Goal: Use online tool/utility: Utilize a website feature to perform a specific function

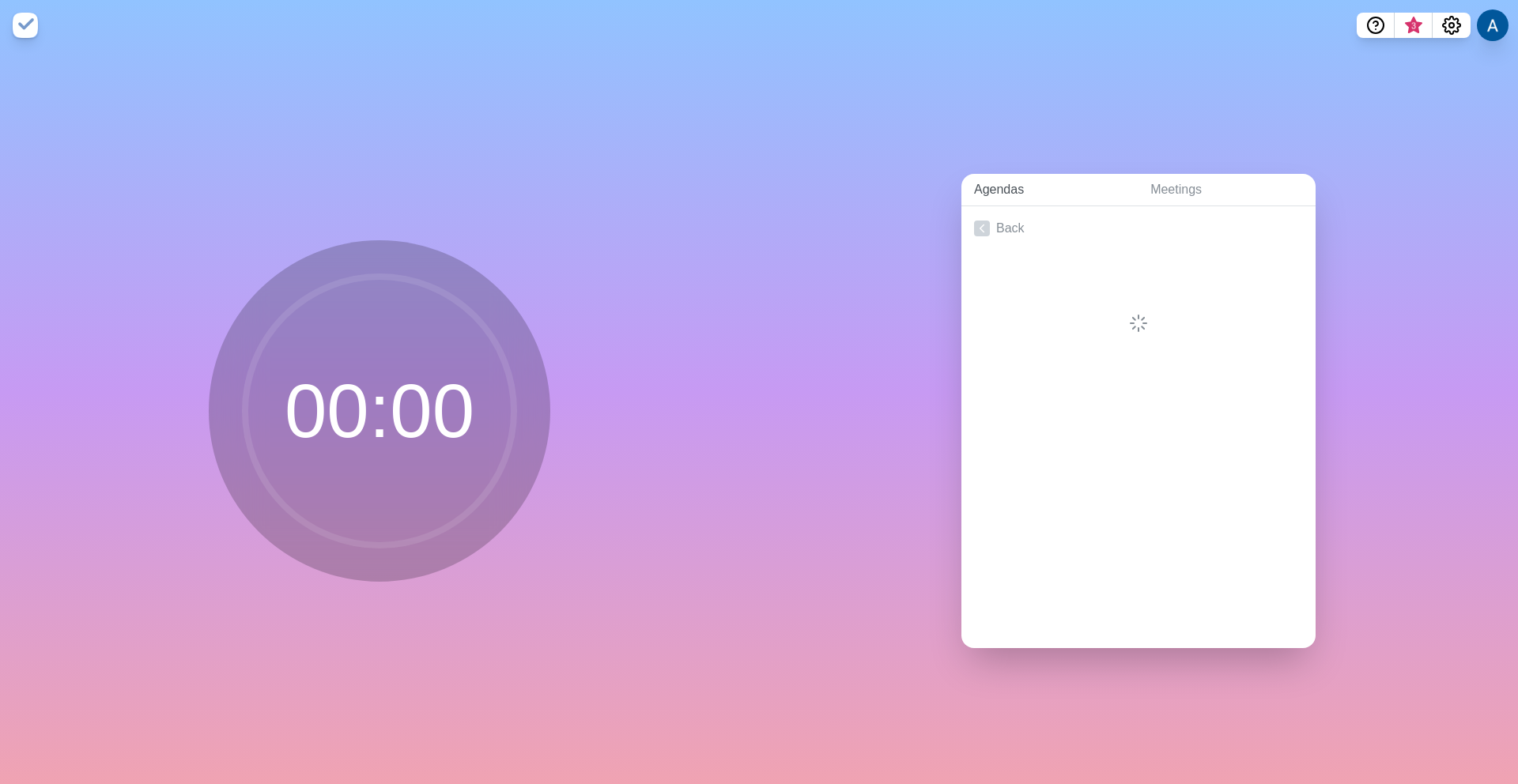
click at [988, 191] on link "Agendas" at bounding box center [1049, 189] width 176 height 32
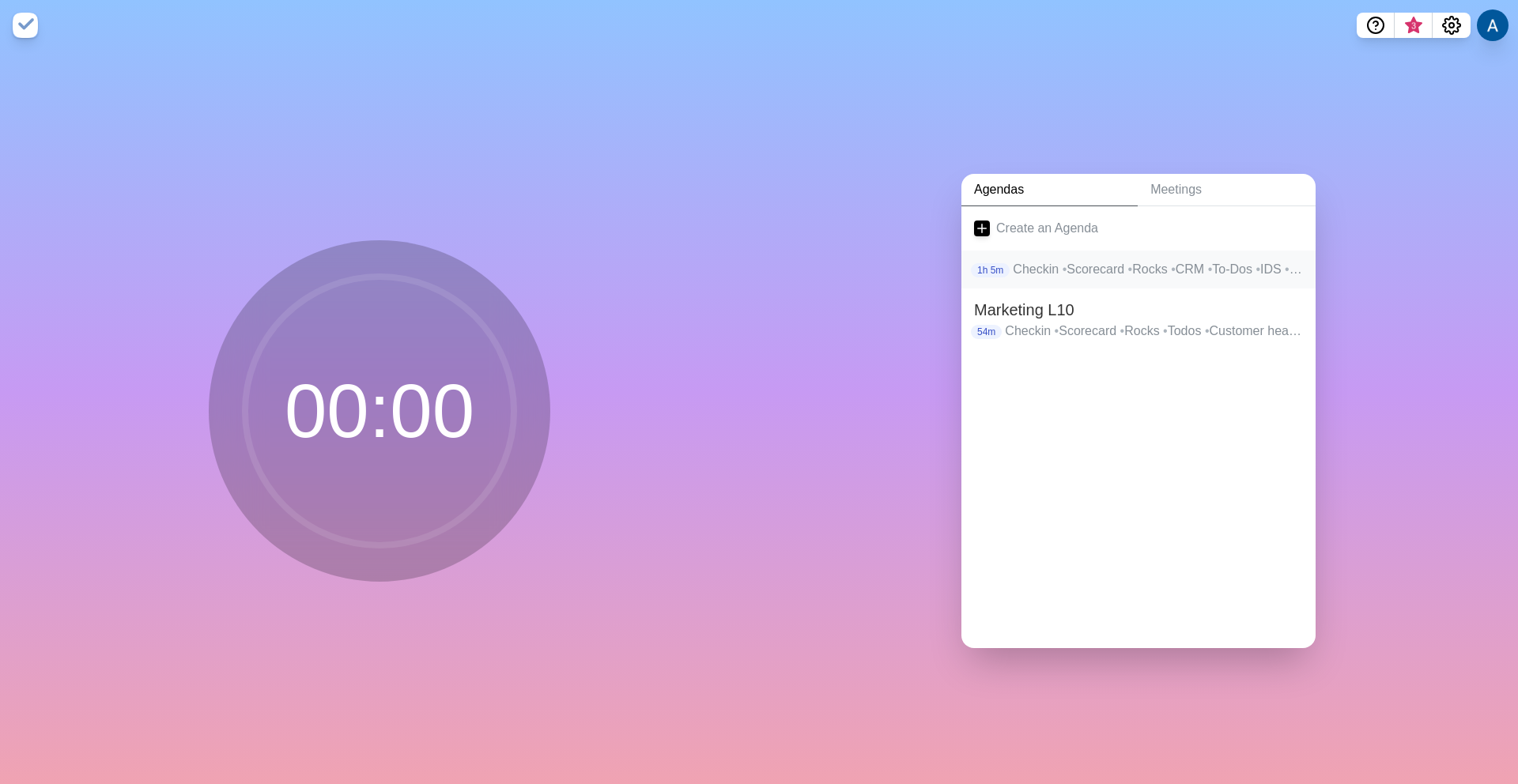
click at [1063, 267] on span "•" at bounding box center [1064, 269] width 5 height 14
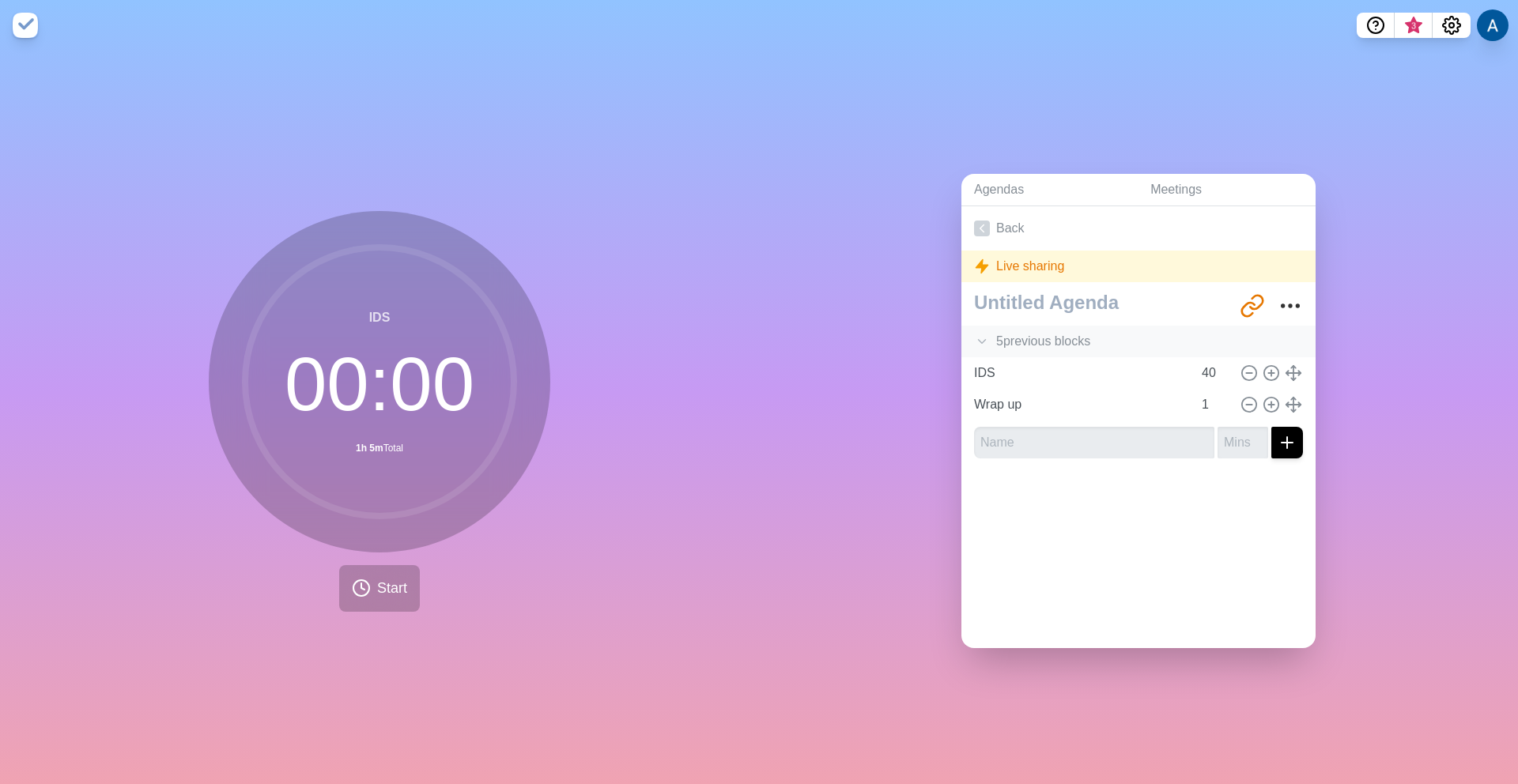
click at [975, 333] on icon at bounding box center [981, 341] width 16 height 16
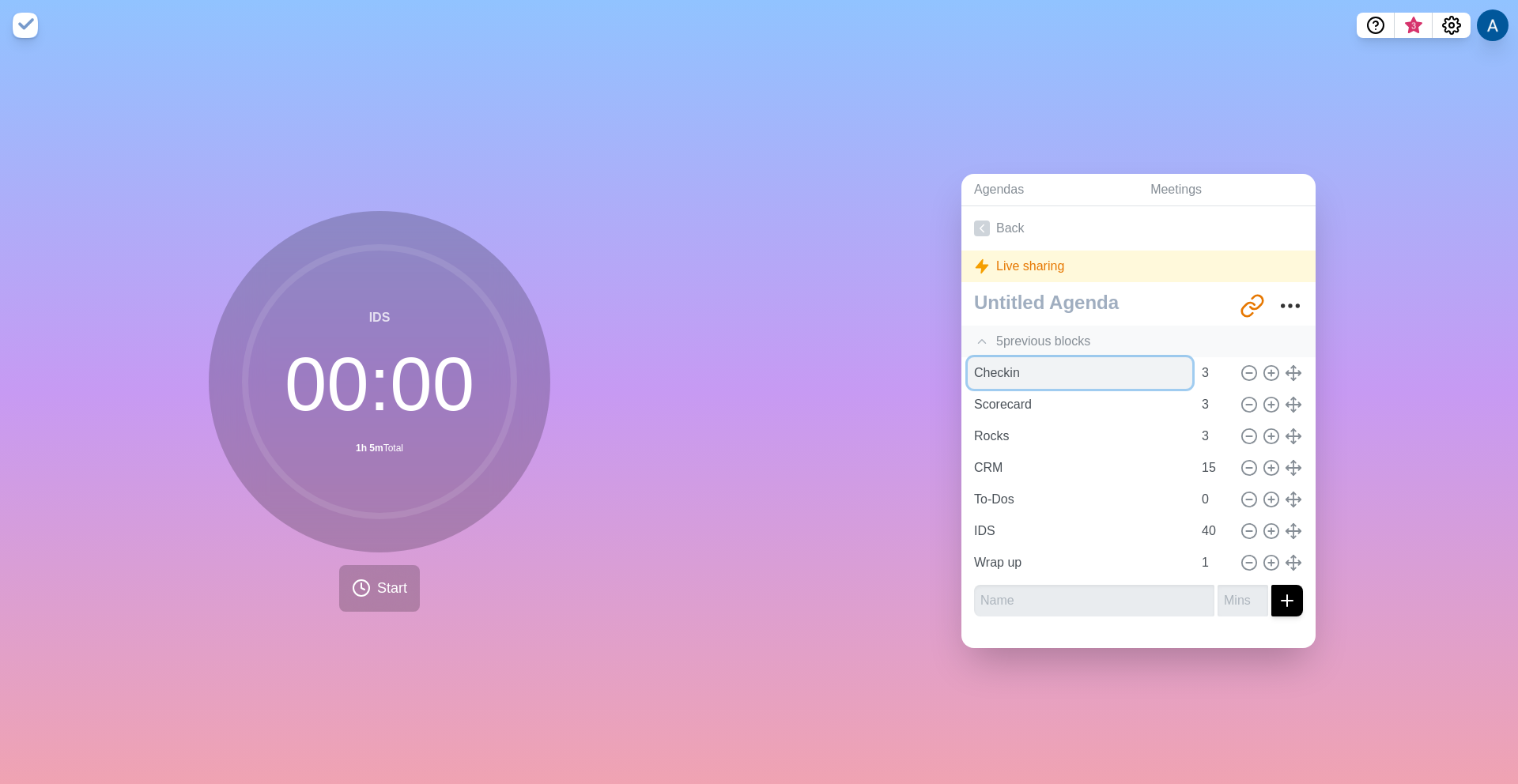
click at [996, 364] on input "Checkin" at bounding box center [1079, 373] width 225 height 31
click at [352, 591] on icon at bounding box center [361, 587] width 19 height 19
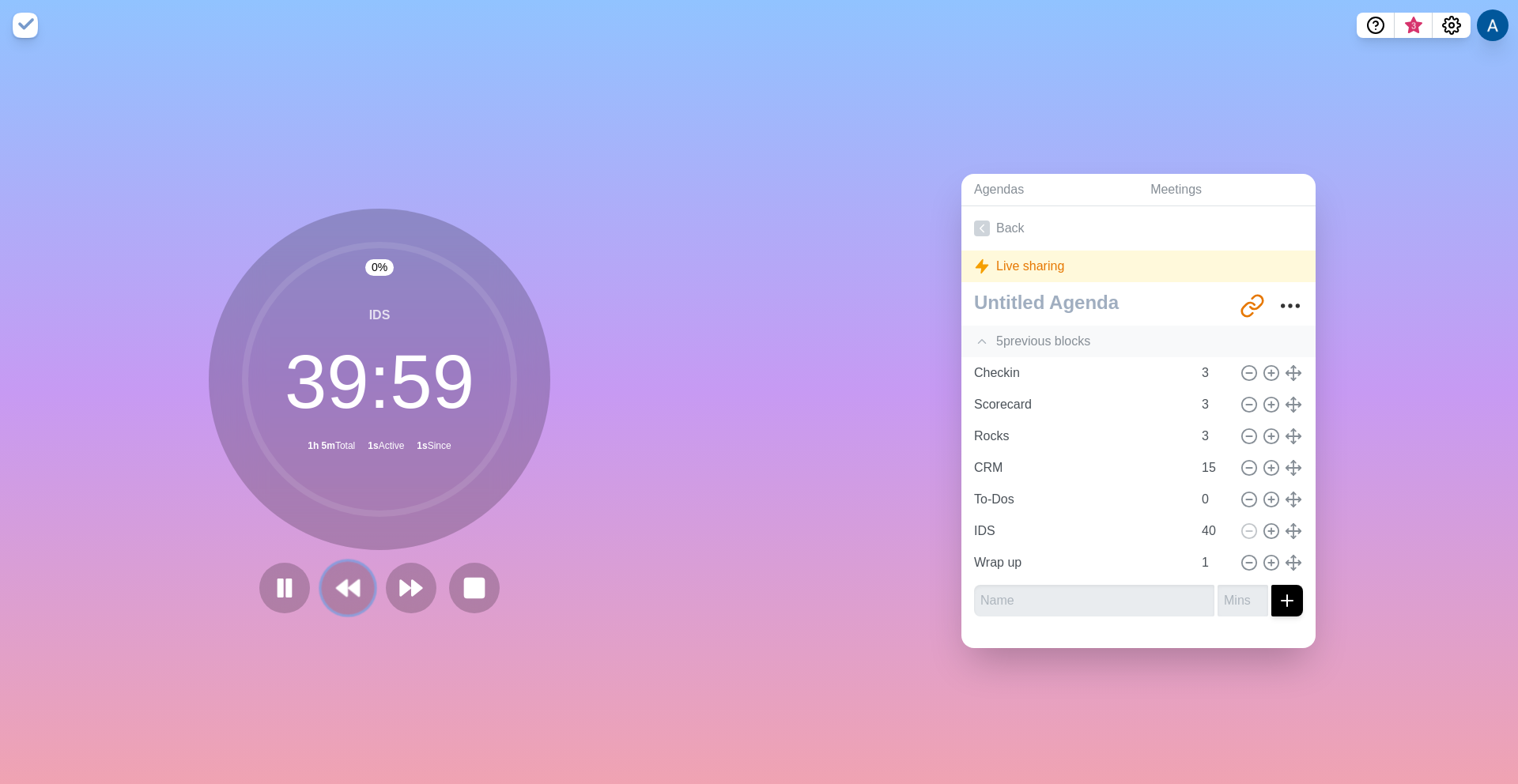
click at [334, 586] on icon at bounding box center [347, 587] width 27 height 27
click at [341, 585] on polygon at bounding box center [341, 587] width 10 height 16
click at [340, 585] on polygon at bounding box center [341, 587] width 10 height 16
click at [339, 585] on polygon at bounding box center [341, 587] width 10 height 16
click at [338, 585] on polygon at bounding box center [341, 587] width 10 height 16
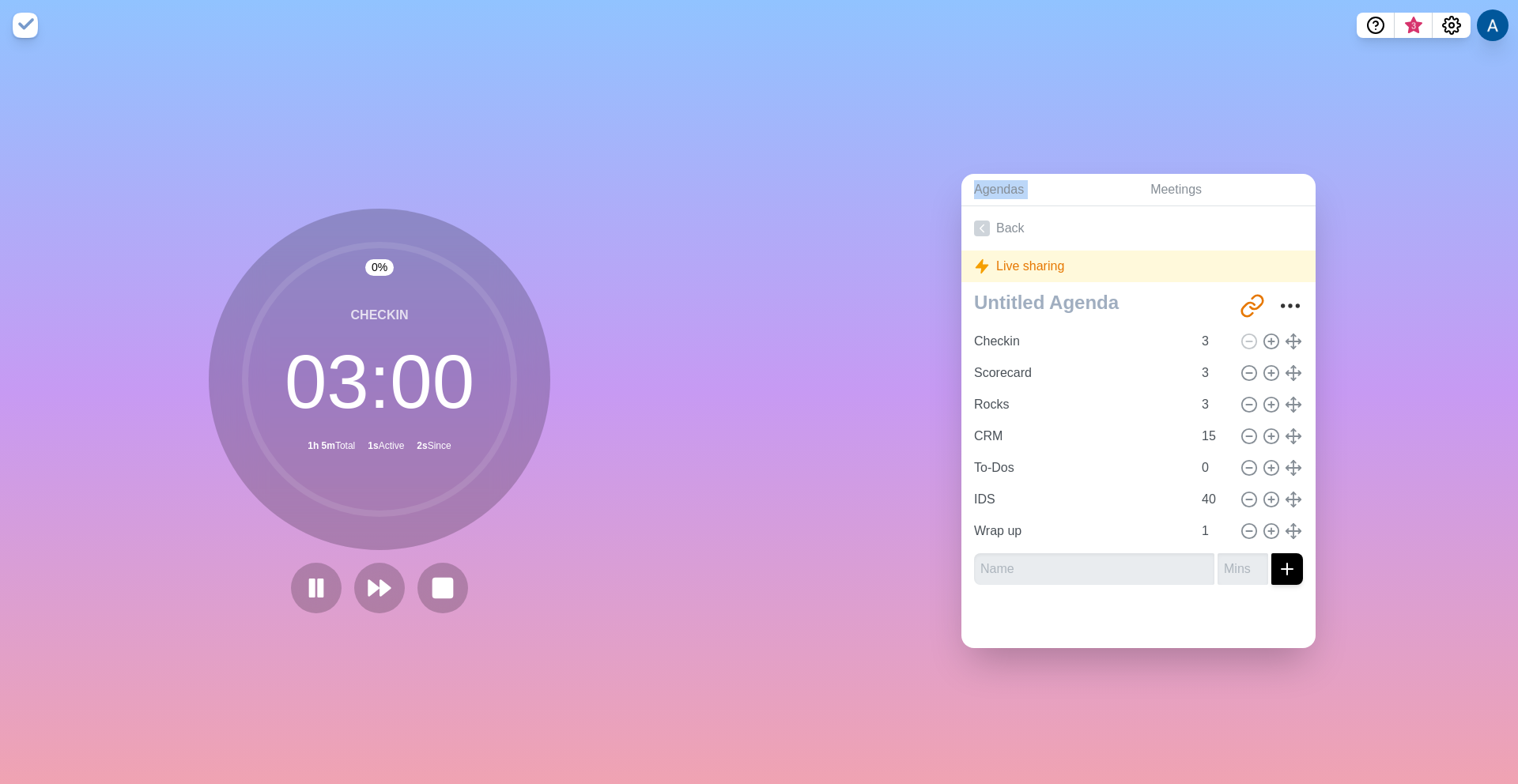
click at [338, 585] on div at bounding box center [379, 587] width 189 height 51
click at [320, 591] on icon at bounding box center [316, 587] width 27 height 27
click at [1196, 492] on input "40" at bounding box center [1214, 500] width 38 height 31
drag, startPoint x: 1197, startPoint y: 491, endPoint x: 1186, endPoint y: 493, distance: 11.2
click at [1196, 493] on input "40" at bounding box center [1214, 500] width 38 height 31
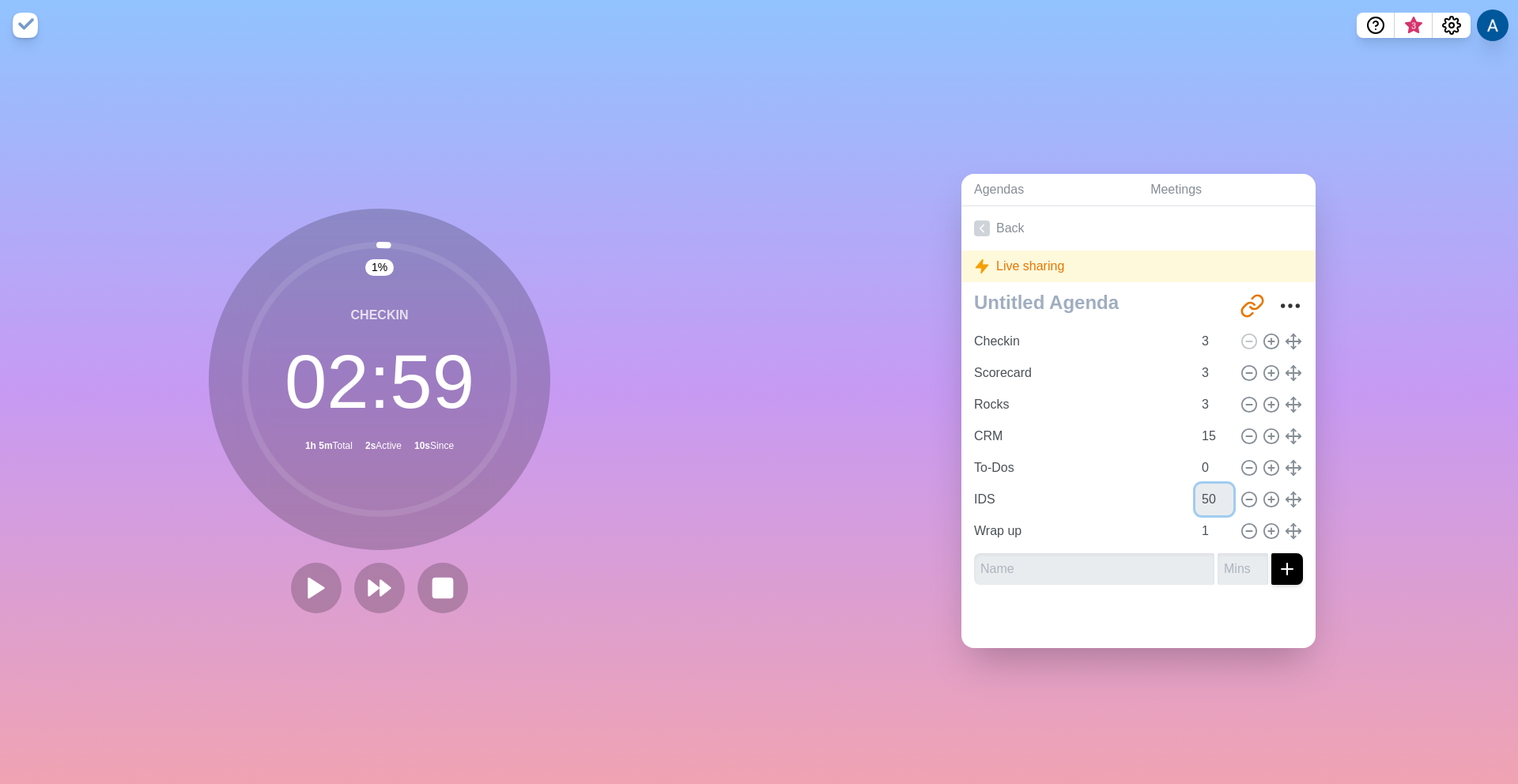
type input "50"
click at [1320, 456] on div "Agendas Meetings Back Live sharing [URL][DOMAIN_NAME] Checkin 3 Scorecard 3 Roc…" at bounding box center [1137, 417] width 759 height 733
click at [1196, 525] on input "1" at bounding box center [1214, 531] width 38 height 31
type input "3"
click at [878, 411] on div "Agendas Meetings Back Live sharing [URL][DOMAIN_NAME] Checkin 3 Scorecard 3 Roc…" at bounding box center [1137, 417] width 759 height 733
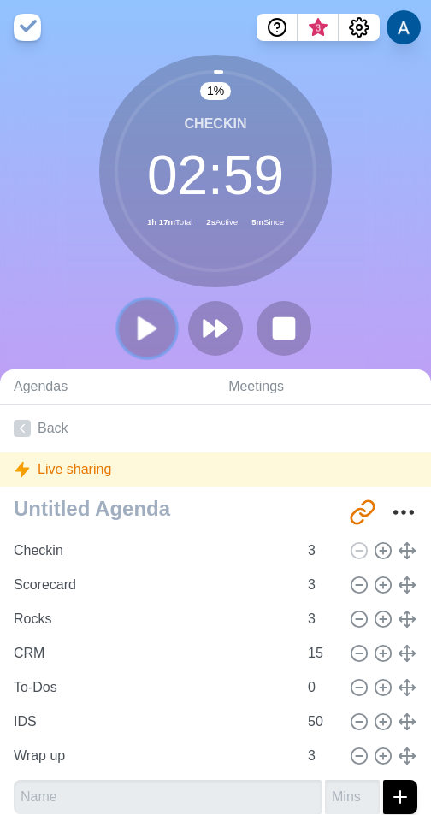
click at [152, 323] on icon at bounding box center [147, 328] width 29 height 29
